Goal: Check status: Check status

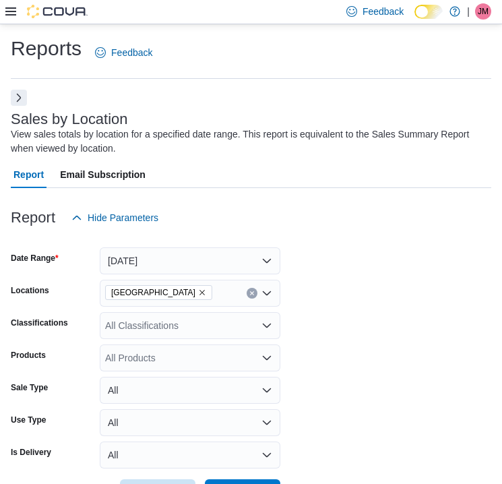
scroll to position [300, 0]
